Goal: Information Seeking & Learning: Learn about a topic

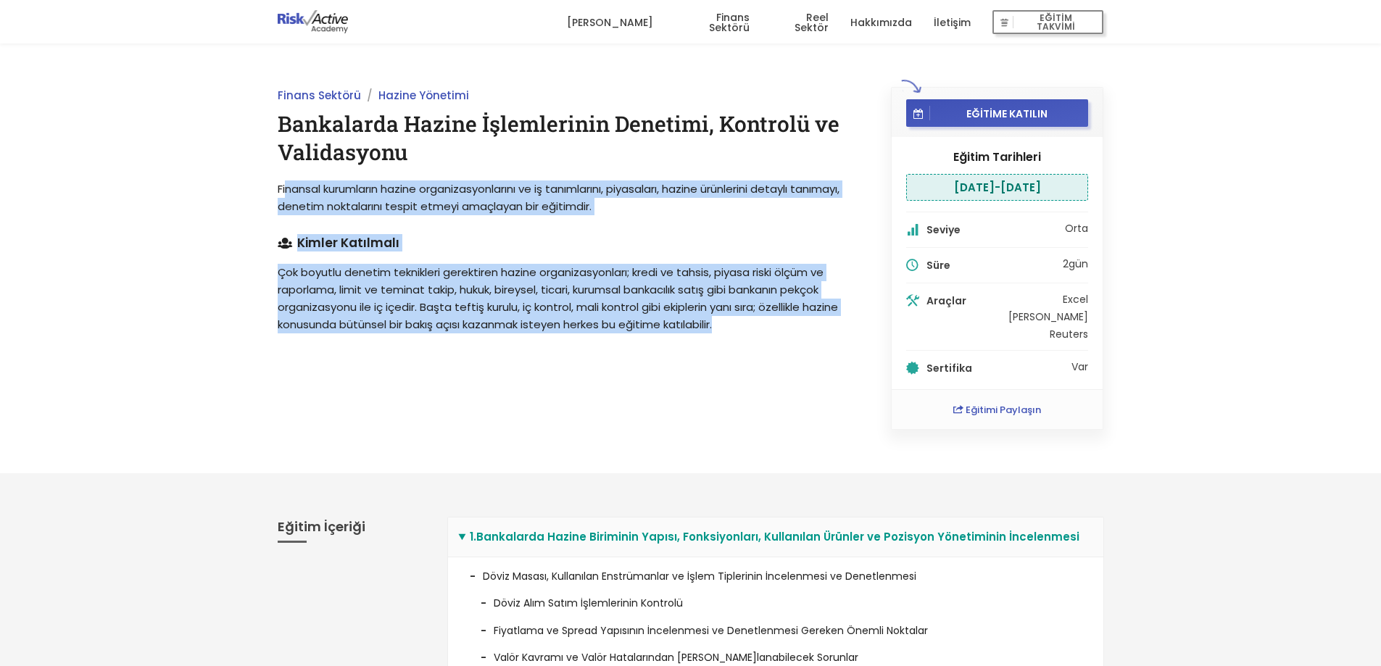
drag, startPoint x: 286, startPoint y: 186, endPoint x: 742, endPoint y: 349, distance: 485.1
click at [748, 357] on div "Finans Sektörü Hazine Yönetimi Bankalarda Hazine İşlemlerinin Denetimi, Kontrol…" at bounding box center [567, 258] width 613 height 343
click at [742, 349] on div "Finans Sektörü Hazine Yönetimi Bankalarda Hazine İşlemlerinin Denetimi, Kontrol…" at bounding box center [567, 258] width 613 height 343
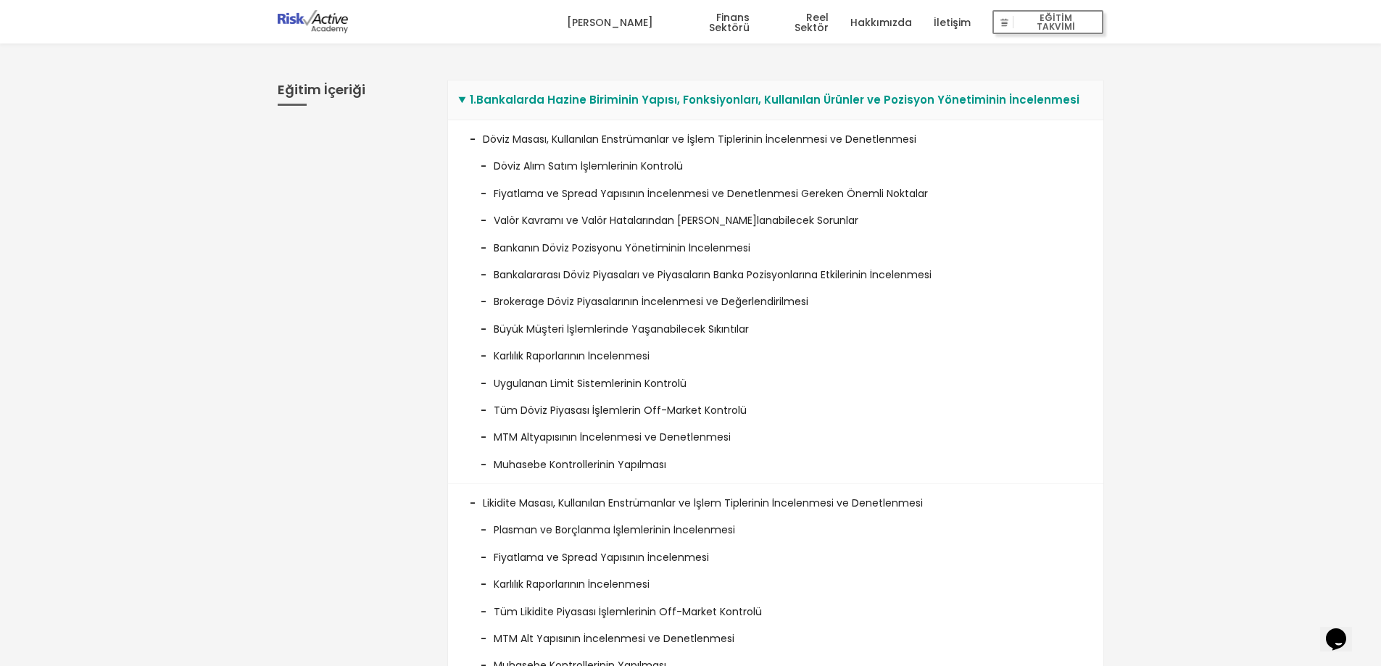
scroll to position [435, 0]
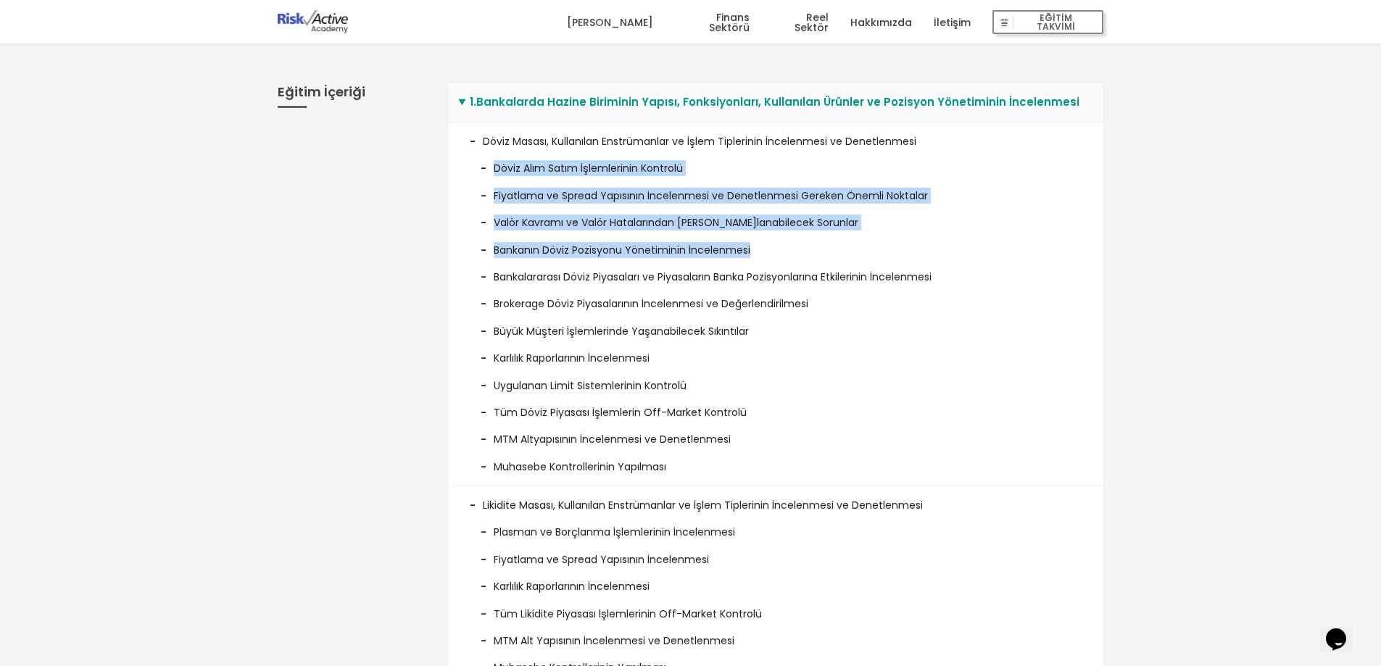
drag, startPoint x: 490, startPoint y: 170, endPoint x: 838, endPoint y: 241, distance: 355.2
click at [838, 241] on ul "Döviz Alım Satım İşlemlerinin Kontrolü Fiyatlama ve Spread Yapısının İncelenmes…" at bounding box center [776, 312] width 612 height 326
click at [838, 241] on li "Bankanın Döviz Pozisyonu Yönetiminin İncelenmesi" at bounding box center [776, 244] width 612 height 27
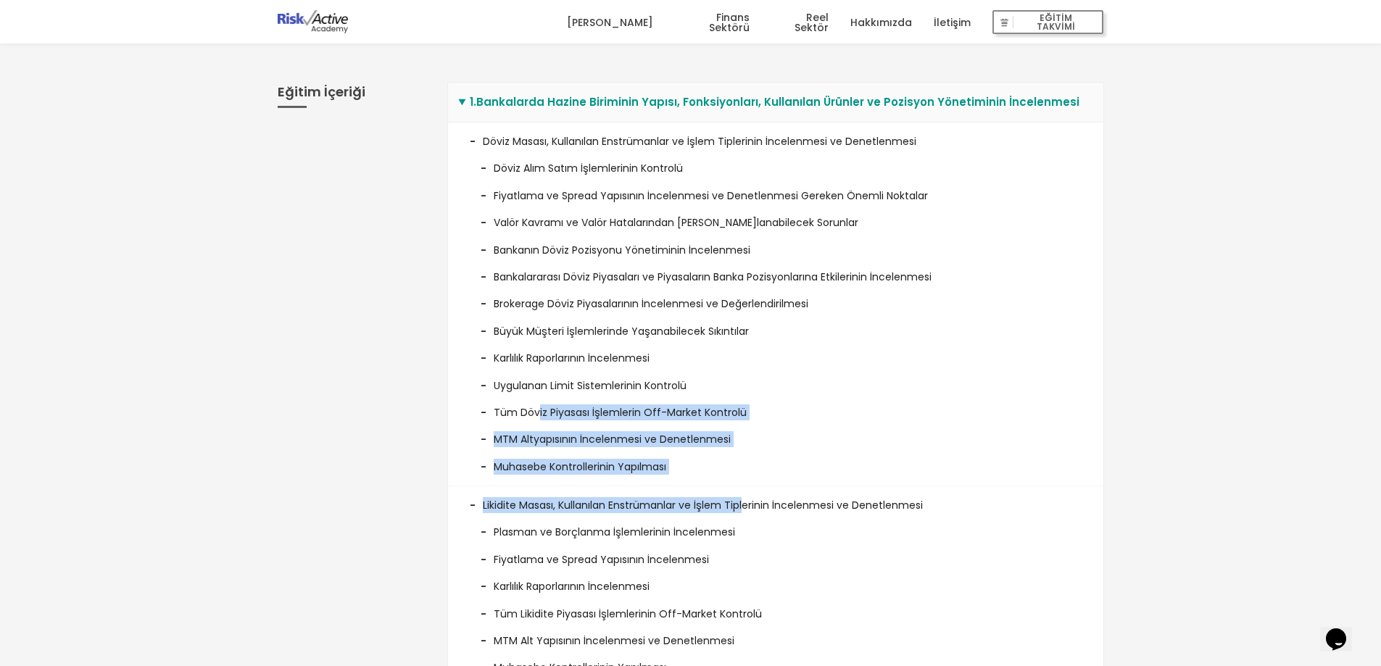
drag, startPoint x: 653, startPoint y: 411, endPoint x: 746, endPoint y: 488, distance: 121.1
click at [747, 486] on li "Döviz Masası, Kullanılan Enstrümanlar ve İşlem Tiplerinin İncelenmesi ve Denetl…" at bounding box center [775, 305] width 655 height 364
drag, startPoint x: 711, startPoint y: 479, endPoint x: 770, endPoint y: 471, distance: 59.9
click at [778, 474] on ul "Döviz Alım Satım İşlemlerinin Kontrolü Fiyatlama ve Spread Yapısının İncelenmes…" at bounding box center [776, 312] width 612 height 326
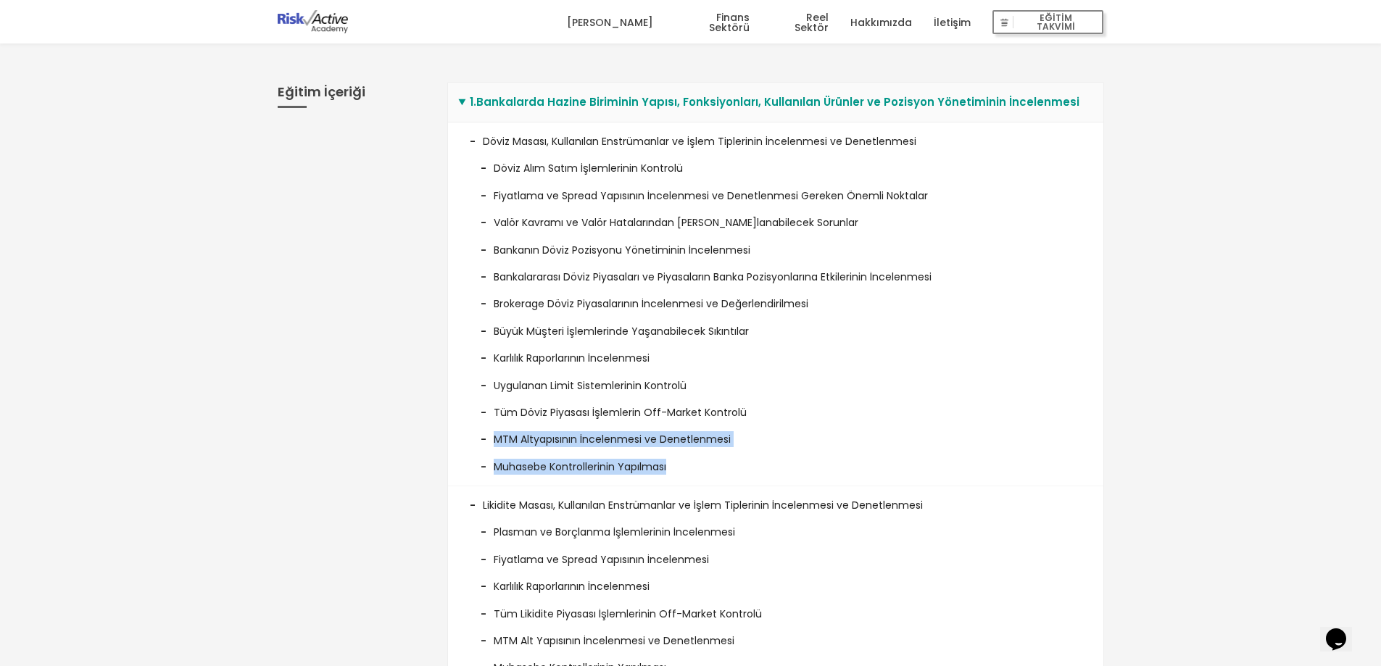
click at [743, 464] on li "Muhasebe Kontrollerinin Yapılması" at bounding box center [776, 461] width 612 height 27
drag, startPoint x: 505, startPoint y: 469, endPoint x: 671, endPoint y: 487, distance: 167.0
click at [671, 487] on li "Likidite Masası, Kullanılan Enstrümanlar ve İşlem Tiplerinin İncelenmesi ve Den…" at bounding box center [775, 601] width 655 height 228
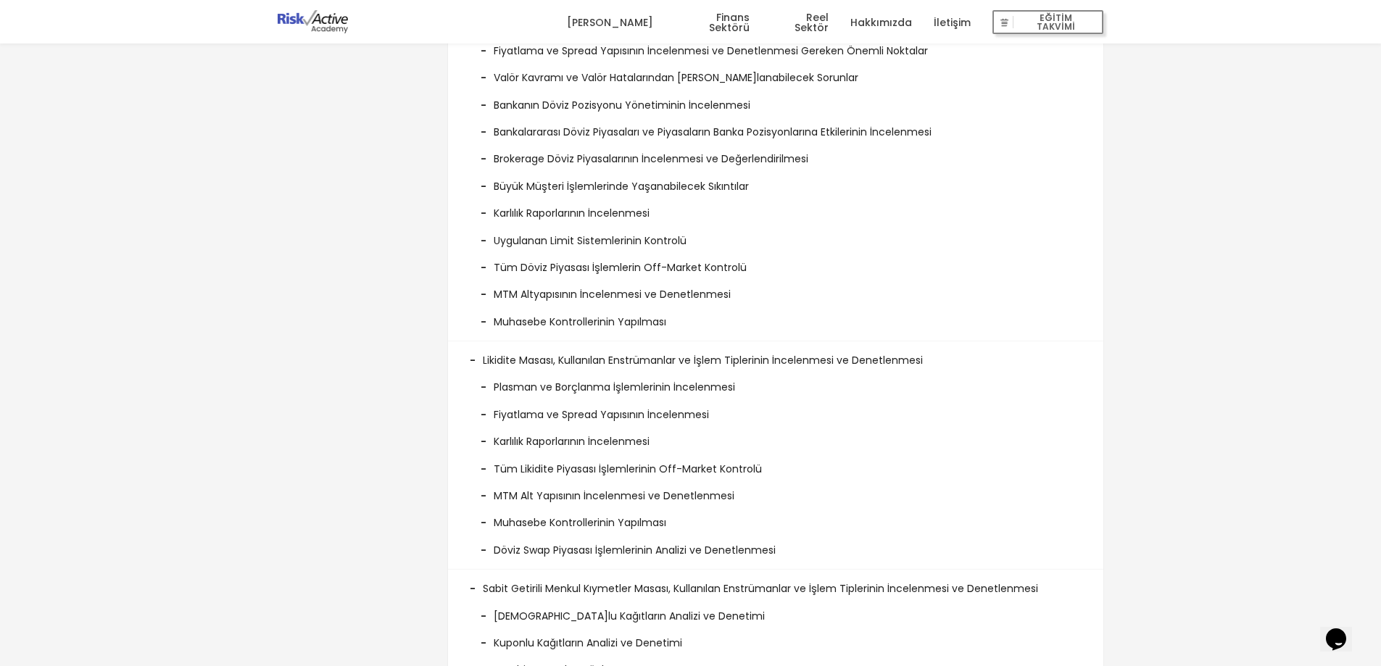
scroll to position [290, 0]
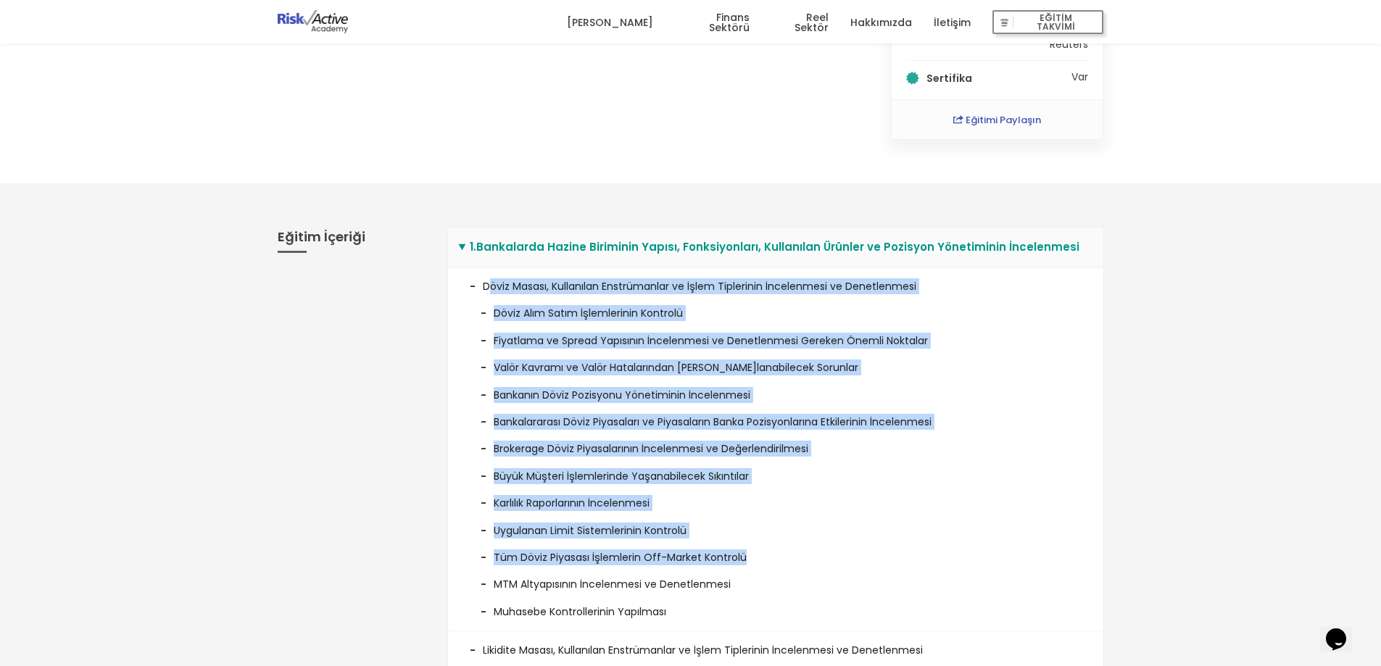
drag, startPoint x: 489, startPoint y: 280, endPoint x: 866, endPoint y: 547, distance: 461.3
click at [866, 547] on li "Döviz Masası, Kullanılan Enstrümanlar ve İşlem Tiplerinin İncelenmesi ve Denetl…" at bounding box center [775, 450] width 655 height 364
click at [669, 426] on li "Bankalararası Döviz Piyasaları ve Piyasaların Banka Pozisyonlarına Etkilerinin …" at bounding box center [776, 416] width 612 height 27
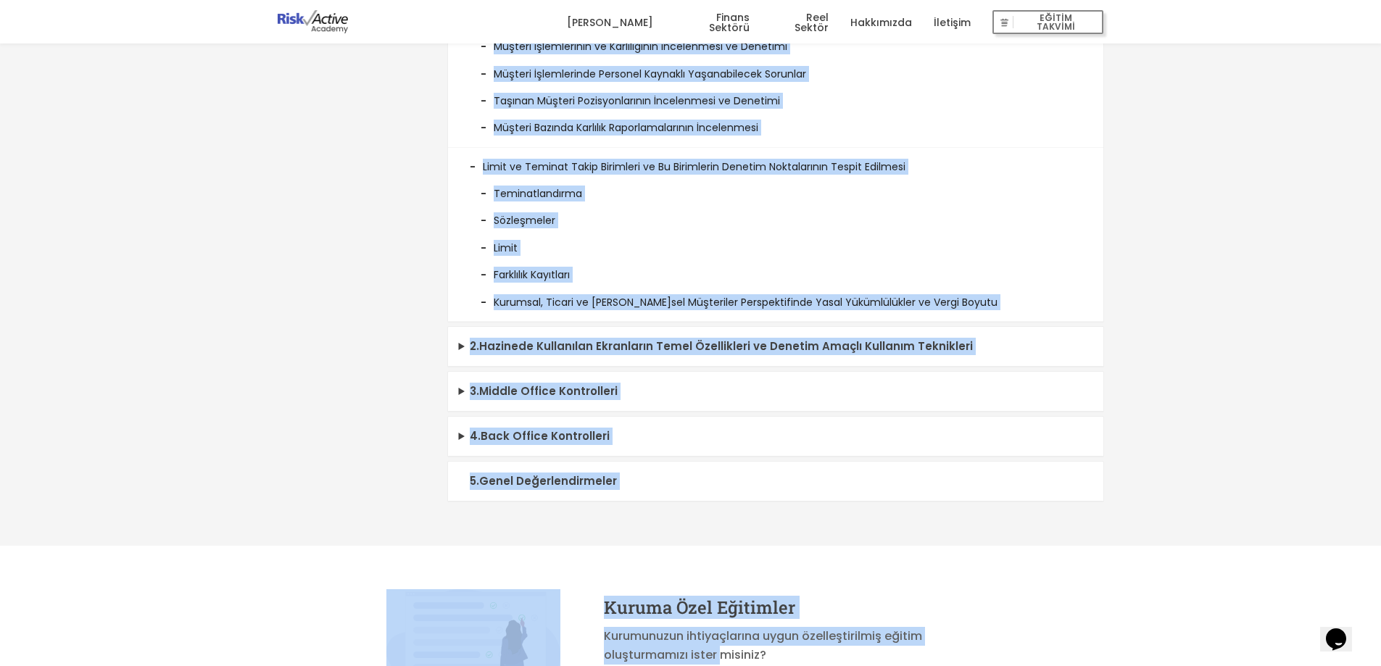
scroll to position [2560, 0]
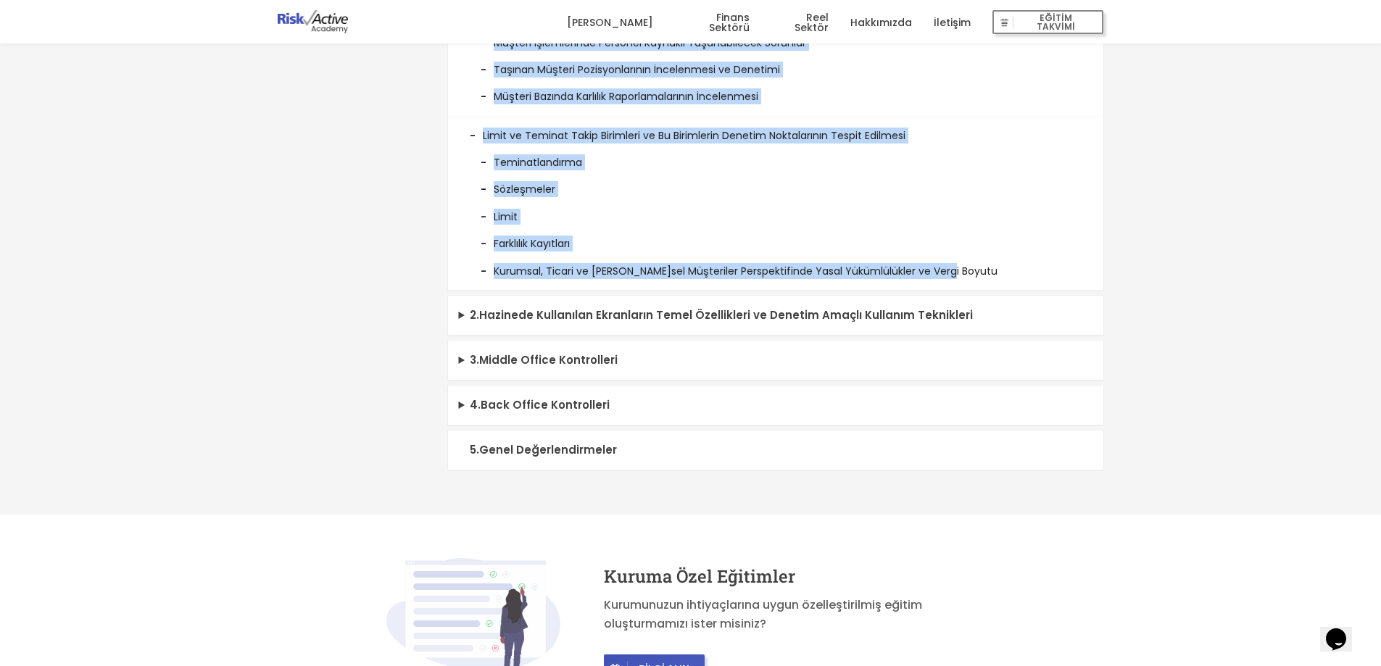
drag, startPoint x: 482, startPoint y: 283, endPoint x: 976, endPoint y: 270, distance: 493.9
copy ul "Lorem Ipsumd, Sitametcon Adipiscingel se Doeiu Temporinci Utlaboreetd ma Aliqua…"
